Goal: Task Accomplishment & Management: Use online tool/utility

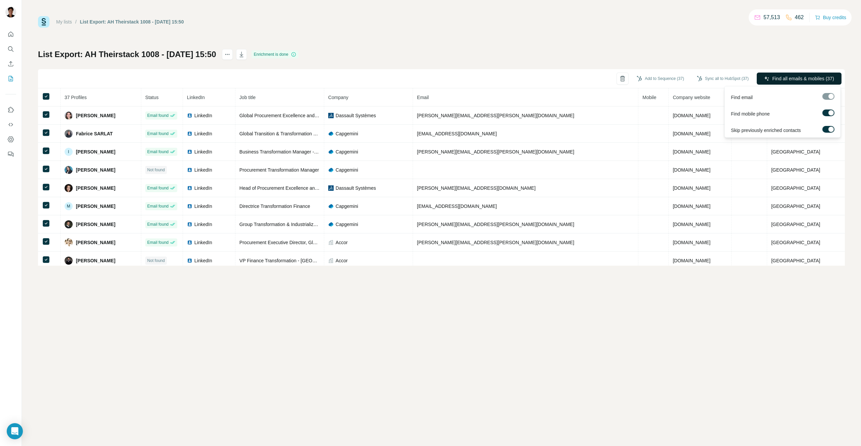
click at [778, 82] on button "Find all emails & mobiles (37)" at bounding box center [798, 79] width 85 height 12
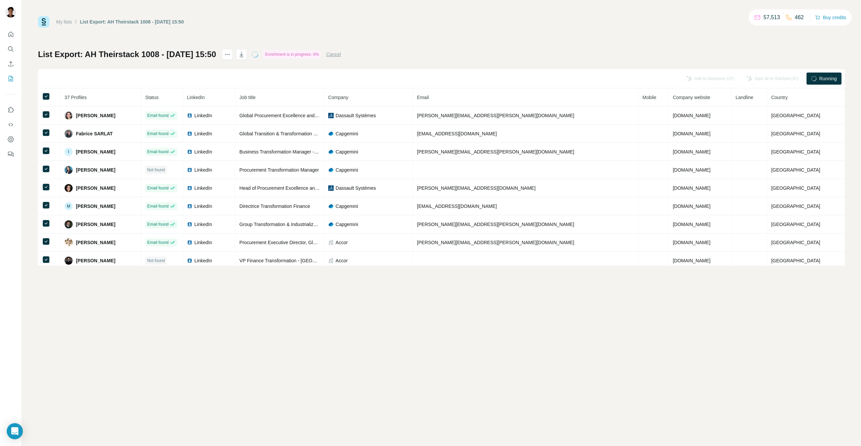
click at [778, 82] on div "Sync all to HubSpot (37)" at bounding box center [772, 79] width 61 height 12
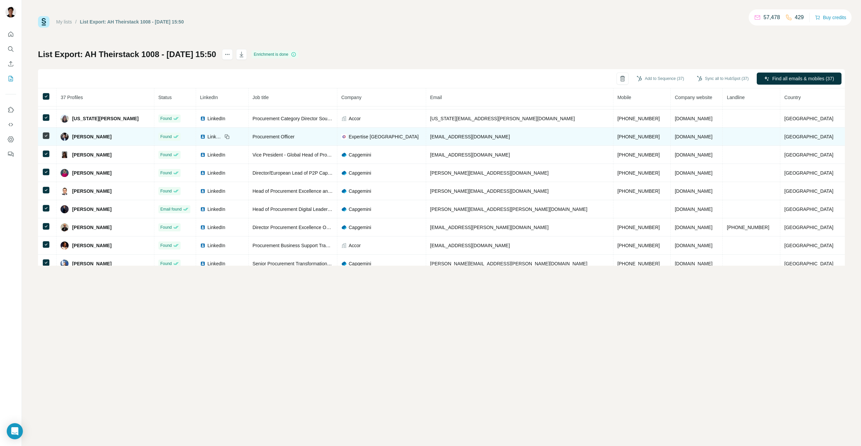
scroll to position [204, 0]
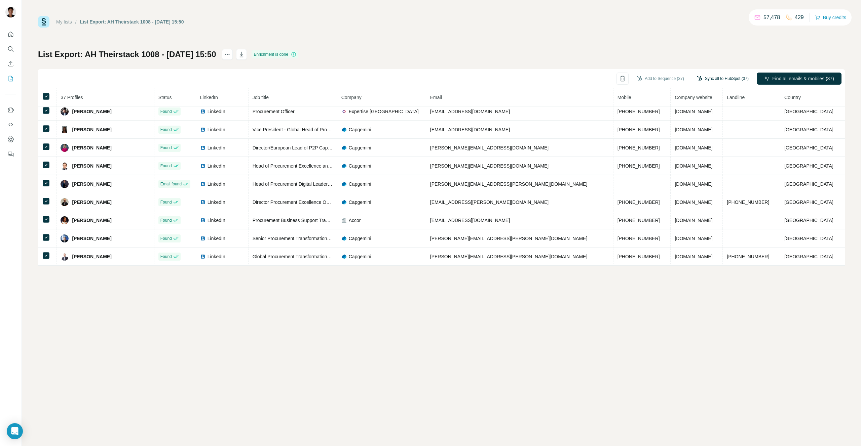
click at [728, 77] on button "Sync all to HubSpot (37)" at bounding box center [722, 79] width 61 height 10
click at [702, 137] on button "Sync all to HubSpot" at bounding box center [713, 137] width 75 height 13
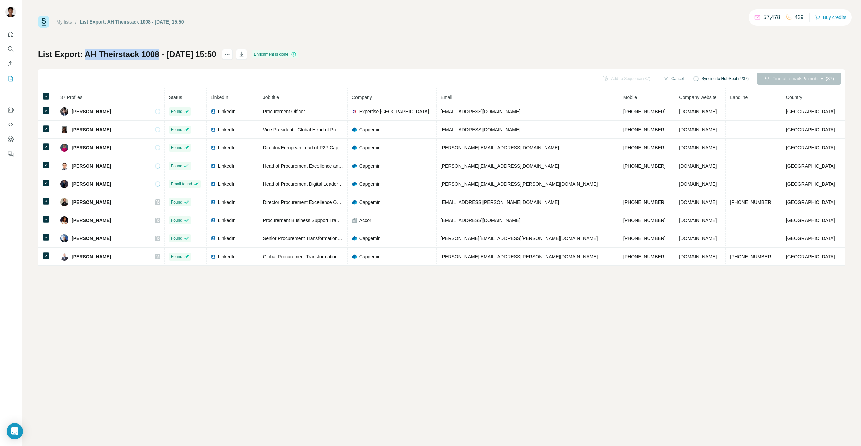
drag, startPoint x: 160, startPoint y: 54, endPoint x: 86, endPoint y: 53, distance: 73.6
click at [86, 53] on h1 "List Export: AH Theirstack 1008 - [DATE] 15:50" at bounding box center [127, 54] width 178 height 11
copy h1 "AH Theirstack 1008"
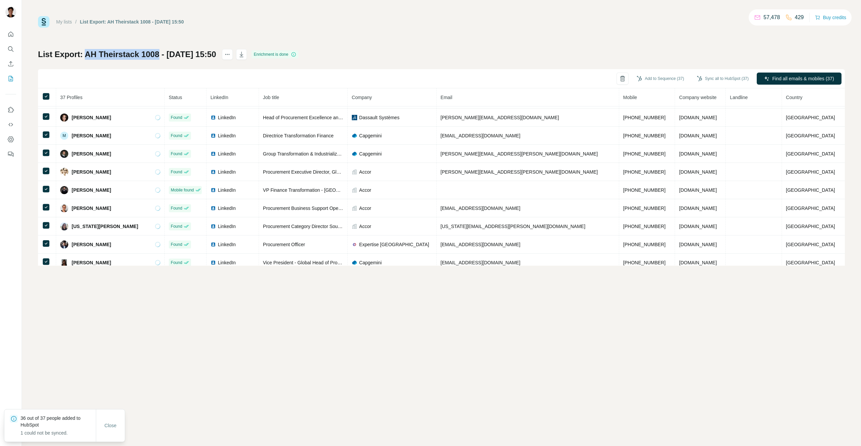
scroll to position [0, 0]
